Goal: Task Accomplishment & Management: Use online tool/utility

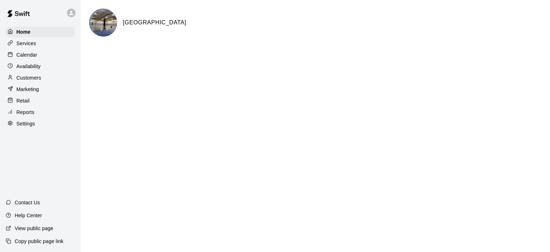
click at [24, 116] on p "Reports" at bounding box center [25, 111] width 18 height 7
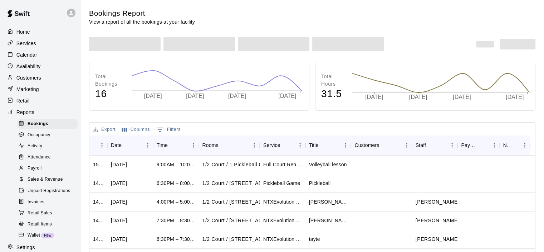
click at [45, 183] on span "Sales & Revenue" at bounding box center [45, 179] width 35 height 7
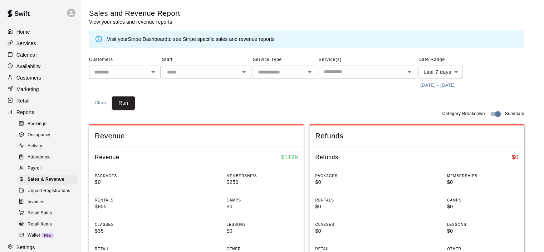
click at [443, 86] on button "[DATE] - [DATE]" at bounding box center [438, 85] width 39 height 11
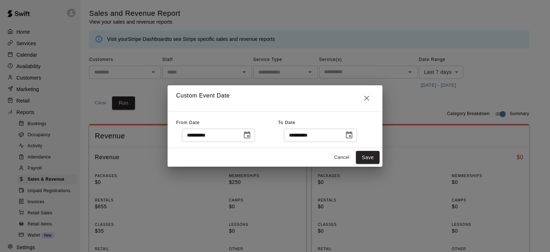
click at [251, 134] on icon "Choose date, selected date is Oct 5, 2025" at bounding box center [247, 135] width 9 height 9
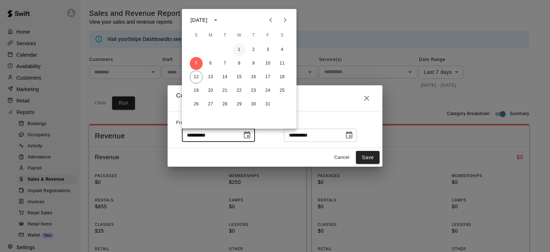
click at [236, 48] on button "1" at bounding box center [239, 49] width 13 height 13
type input "**********"
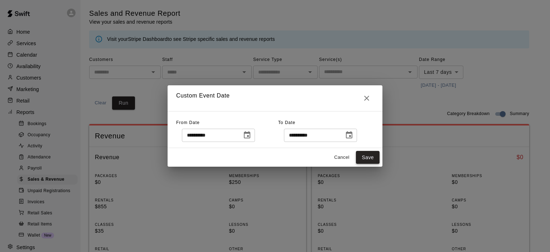
click at [361, 158] on button "Save" at bounding box center [368, 157] width 24 height 13
type input "******"
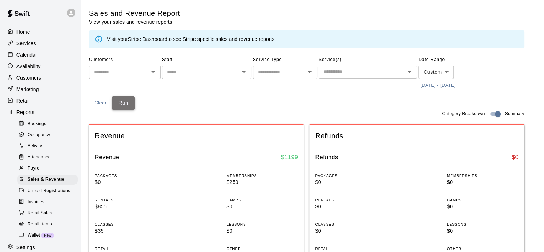
click at [120, 101] on button "Run" at bounding box center [123, 102] width 23 height 13
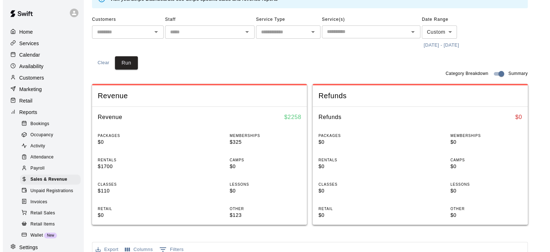
scroll to position [36, 0]
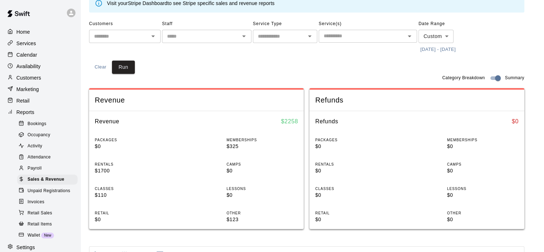
click at [441, 51] on button "[DATE] - [DATE]" at bounding box center [438, 49] width 39 height 11
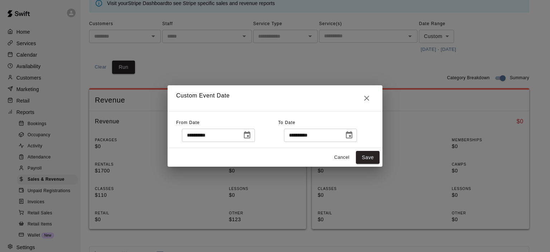
click at [251, 137] on icon "Choose date, selected date is Oct 1, 2025" at bounding box center [247, 135] width 9 height 9
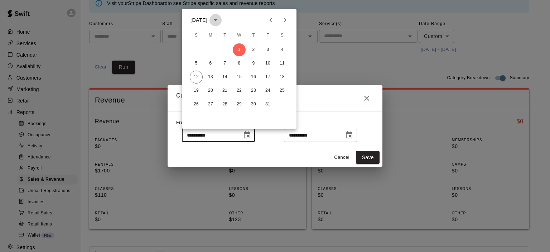
click at [220, 19] on icon "calendar view is open, switch to year view" at bounding box center [215, 20] width 9 height 9
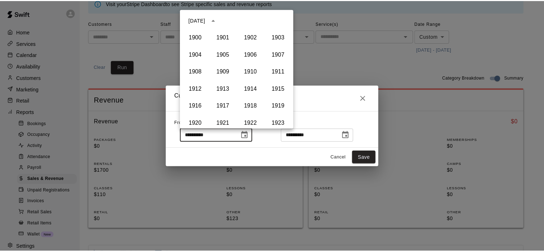
scroll to position [491, 0]
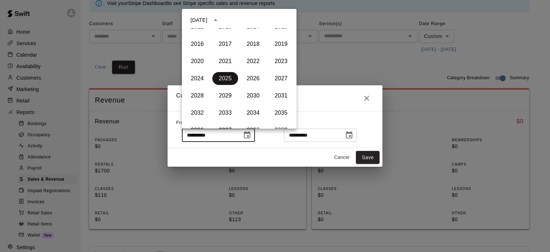
click at [228, 78] on button "2025" at bounding box center [225, 78] width 26 height 13
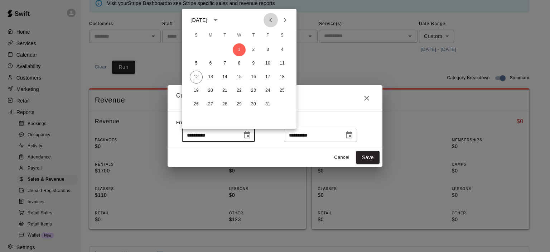
click at [271, 21] on icon "Previous month" at bounding box center [270, 20] width 3 height 4
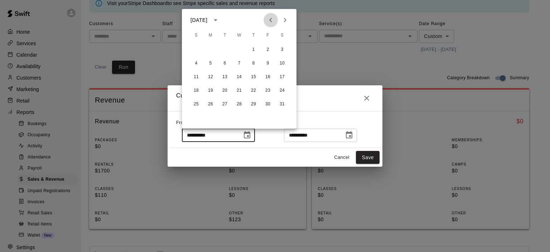
click at [271, 21] on icon "Previous month" at bounding box center [270, 20] width 3 height 4
click at [270, 21] on icon "Previous month" at bounding box center [270, 20] width 9 height 9
click at [236, 49] on button "1" at bounding box center [239, 49] width 13 height 13
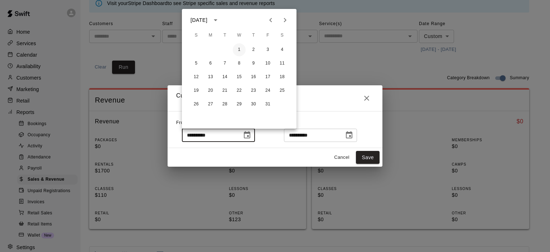
type input "**********"
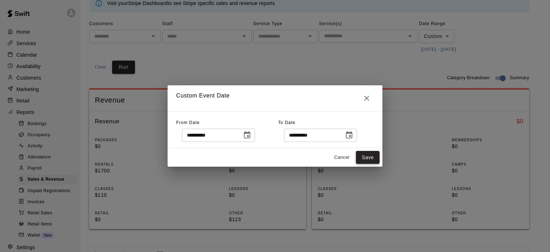
click at [368, 157] on button "Save" at bounding box center [368, 157] width 24 height 13
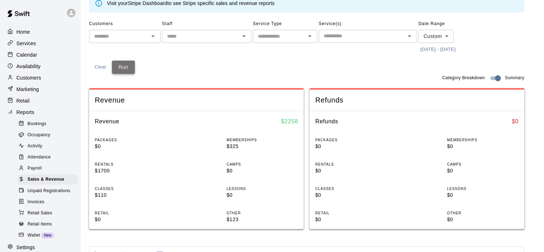
click at [131, 69] on button "Run" at bounding box center [123, 66] width 23 height 13
